Goal: Entertainment & Leisure: Consume media (video, audio)

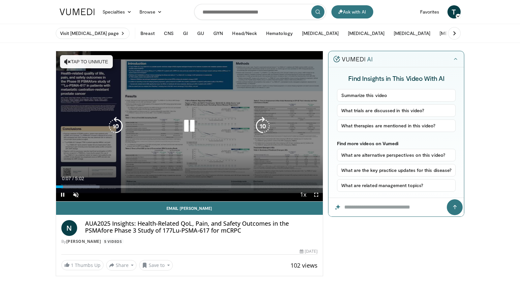
click at [83, 61] on button "Tap to unmute" at bounding box center [86, 61] width 53 height 13
click at [194, 121] on icon "Video Player" at bounding box center [189, 126] width 18 height 18
